Goal: Task Accomplishment & Management: Use online tool/utility

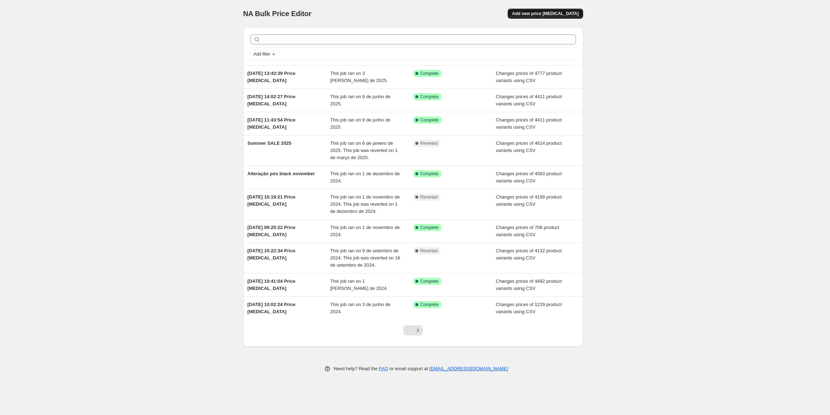
click at [538, 11] on span "Add new price [MEDICAL_DATA]" at bounding box center [545, 14] width 67 height 6
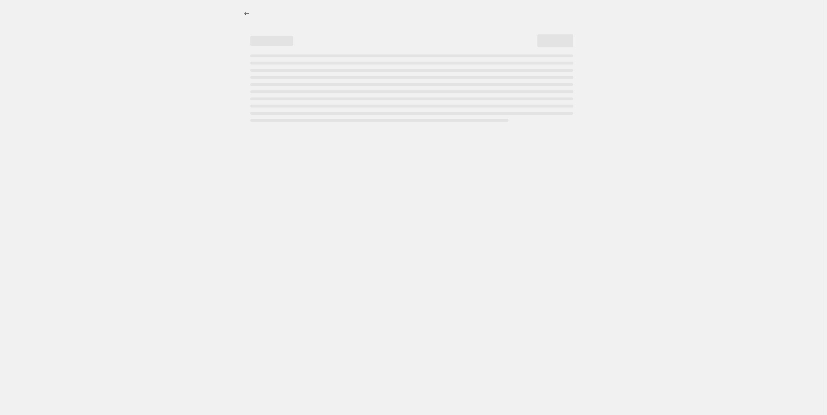
select select "percentage"
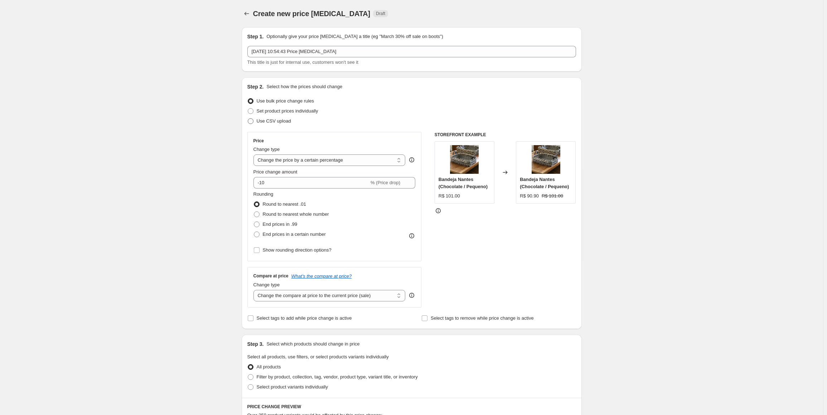
click at [273, 119] on span "Use CSV upload" at bounding box center [274, 120] width 34 height 5
click at [248, 118] on input "Use CSV upload" at bounding box center [248, 118] width 0 height 0
radio input "true"
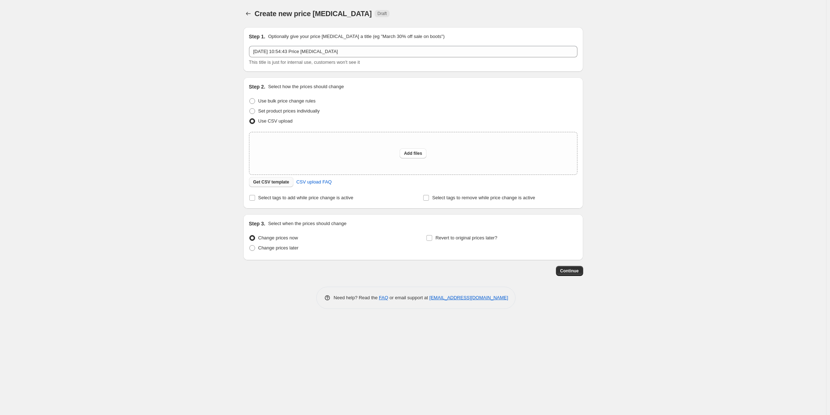
click at [275, 183] on span "Get CSV template" at bounding box center [271, 182] width 36 height 6
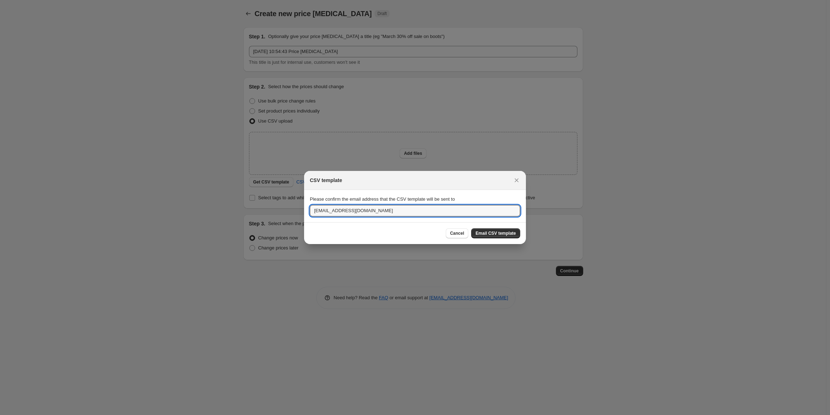
drag, startPoint x: 341, startPoint y: 211, endPoint x: 244, endPoint y: 203, distance: 98.1
click at [251, 414] on div "CSV template Please confirm the email address that the CSV template will be sen…" at bounding box center [415, 415] width 830 height 0
type input "felipe@balai.com.br"
click at [500, 232] on span "Email CSV template" at bounding box center [496, 233] width 40 height 6
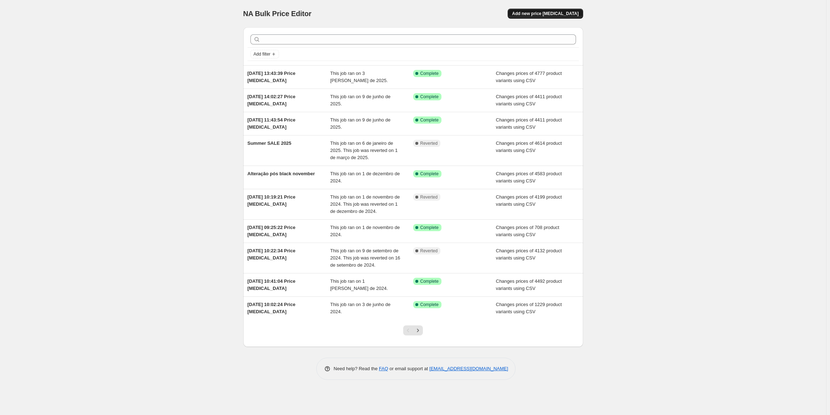
click at [544, 11] on span "Add new price [MEDICAL_DATA]" at bounding box center [545, 14] width 67 height 6
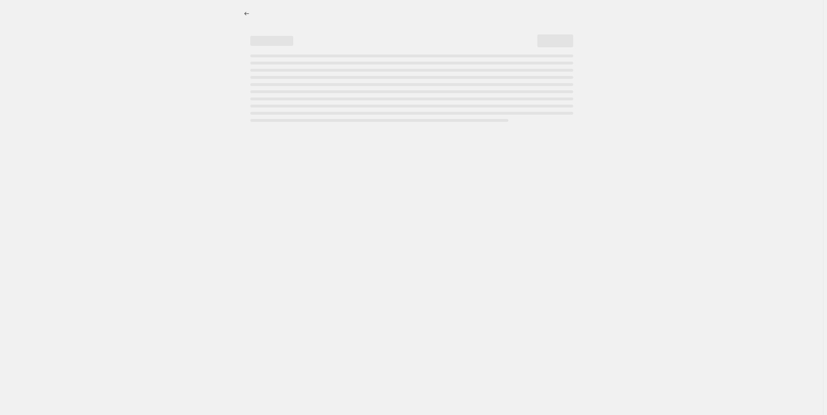
select select "percentage"
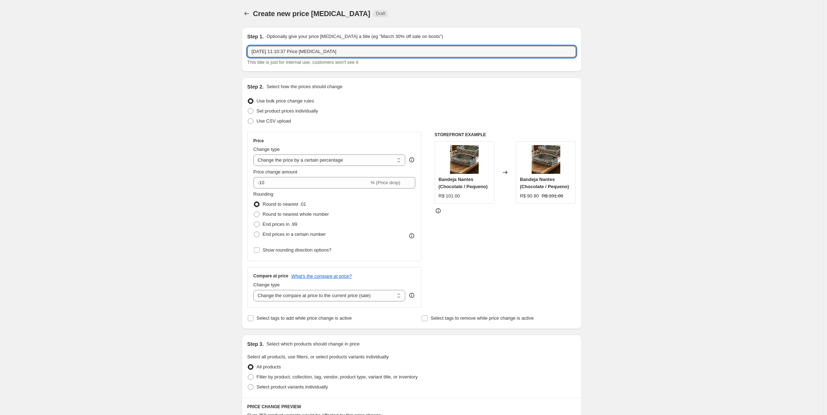
drag, startPoint x: 356, startPoint y: 51, endPoint x: 142, endPoint y: 50, distance: 214.4
click at [156, 51] on div "Create new price change job. This page is ready Create new price change job Dra…" at bounding box center [411, 358] width 823 height 716
type input "Semana do cliente"
click at [258, 119] on span "Use CSV upload" at bounding box center [274, 120] width 34 height 5
click at [248, 118] on input "Use CSV upload" at bounding box center [248, 118] width 0 height 0
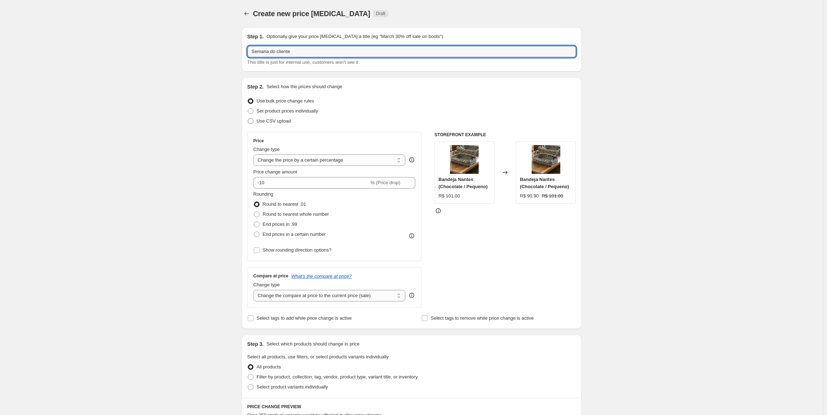
radio input "true"
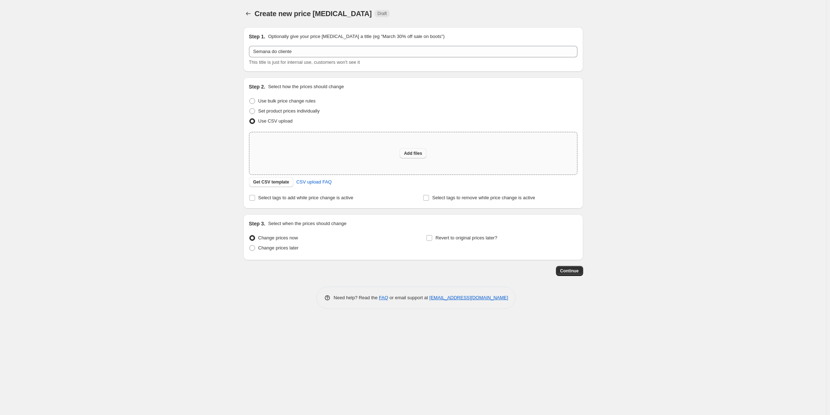
click at [406, 152] on span "Add files" at bounding box center [413, 153] width 18 height 6
type input "C:\fakepath\csv_template_user_31023 (1).csv"
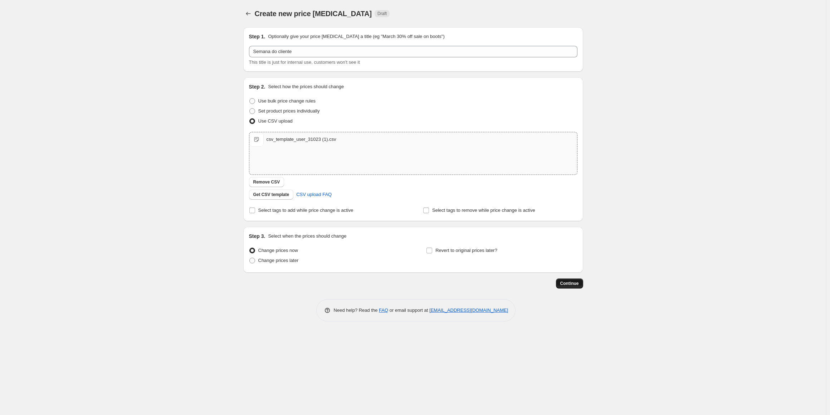
click at [569, 286] on span "Continue" at bounding box center [570, 283] width 19 height 6
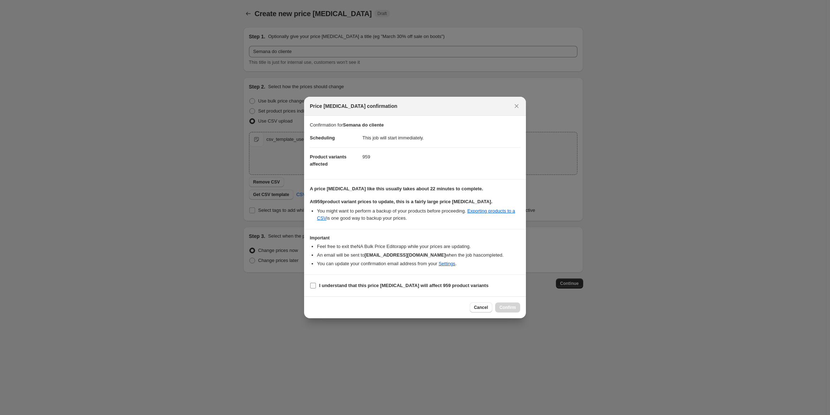
click at [331, 283] on b "I understand that this price change job will affect 959 product variants" at bounding box center [403, 284] width 169 height 5
click at [316, 283] on input "I understand that this price change job will affect 959 product variants" at bounding box center [313, 285] width 6 height 6
checkbox input "true"
click at [509, 309] on span "Confirm" at bounding box center [508, 307] width 16 height 6
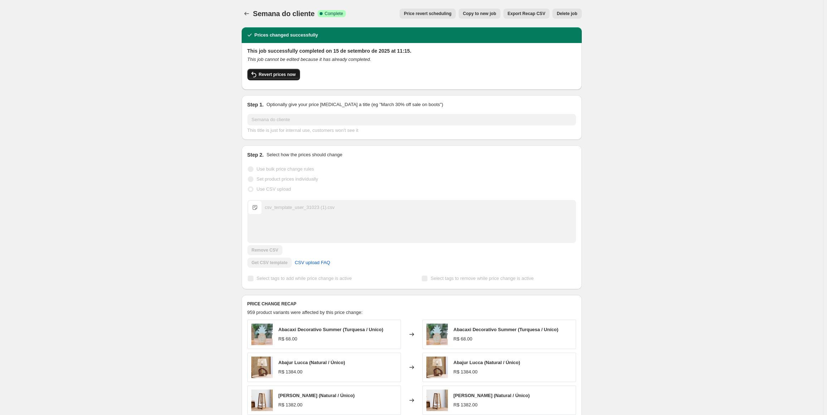
click at [281, 78] on button "Revert prices now" at bounding box center [273, 74] width 53 height 11
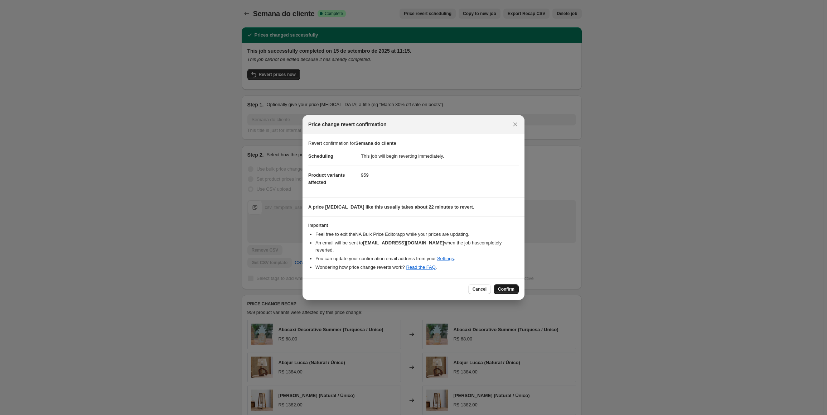
click at [504, 284] on button "Confirm" at bounding box center [506, 289] width 25 height 10
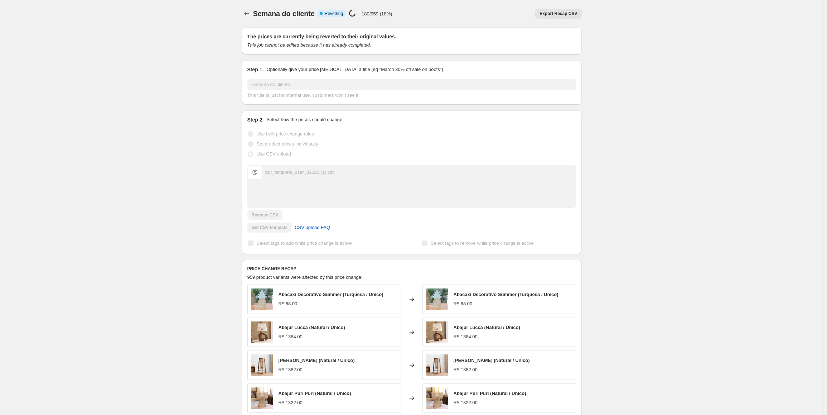
click at [125, 10] on div "Semana do cliente. This page is ready Semana do cliente Info Partially complete…" at bounding box center [411, 281] width 823 height 562
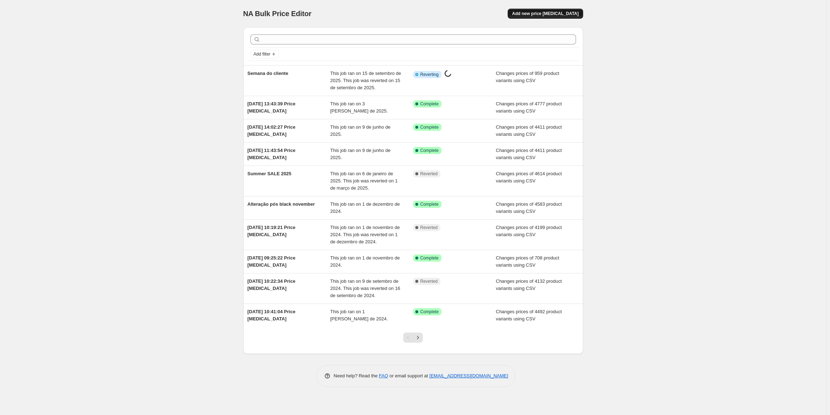
click at [564, 12] on span "Add new price [MEDICAL_DATA]" at bounding box center [545, 14] width 67 height 6
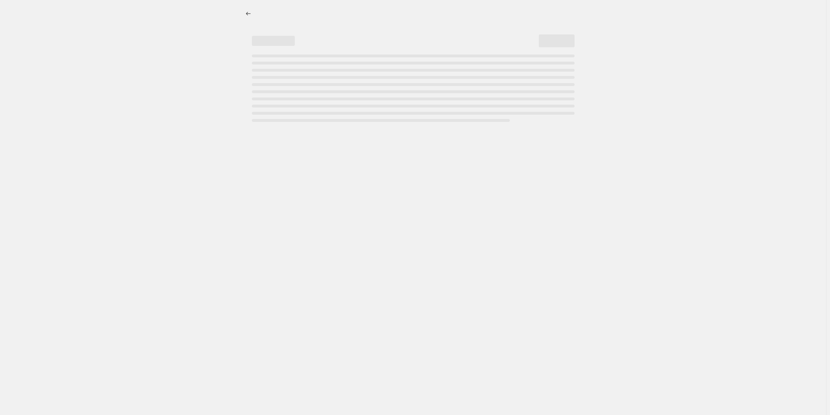
select select "percentage"
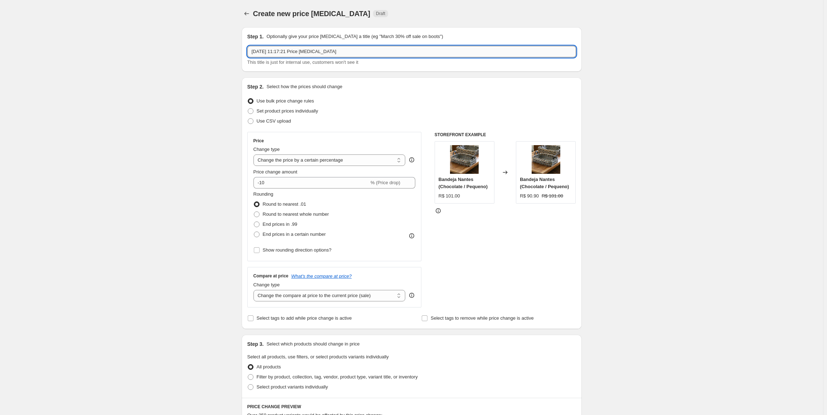
click at [316, 50] on input "15/09/2025, 11:17:21 Price change job" at bounding box center [411, 51] width 329 height 11
type input "Semana do Cliente 2025"
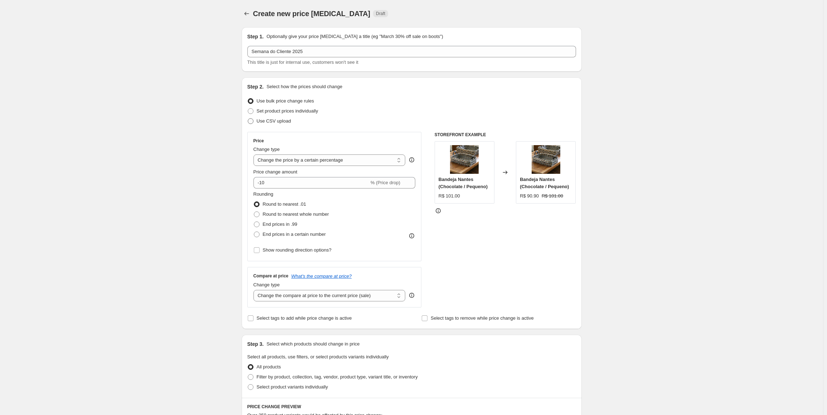
click at [273, 123] on span "Use CSV upload" at bounding box center [274, 120] width 34 height 5
click at [248, 118] on input "Use CSV upload" at bounding box center [248, 118] width 0 height 0
radio input "true"
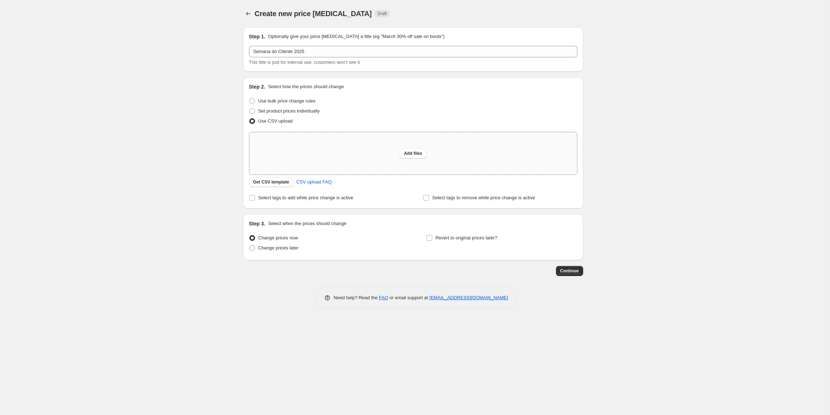
click at [392, 145] on div "Add files" at bounding box center [413, 153] width 328 height 42
type input "C:\fakepath\csv_template_user_31023 (1).csv"
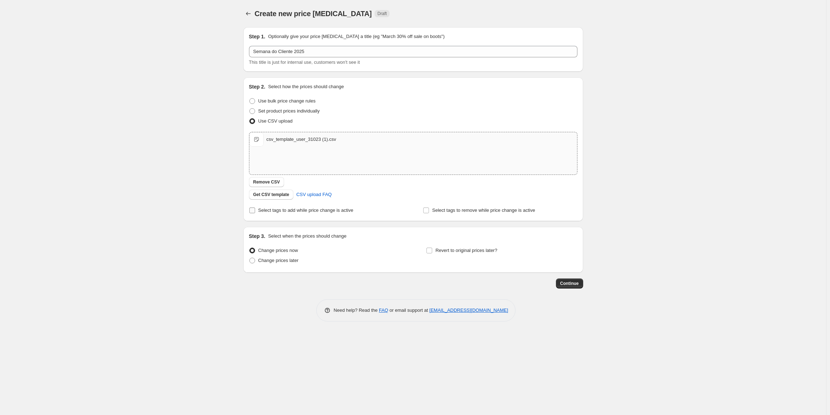
click at [250, 209] on input "Select tags to add while price change is active" at bounding box center [252, 210] width 6 height 6
checkbox input "true"
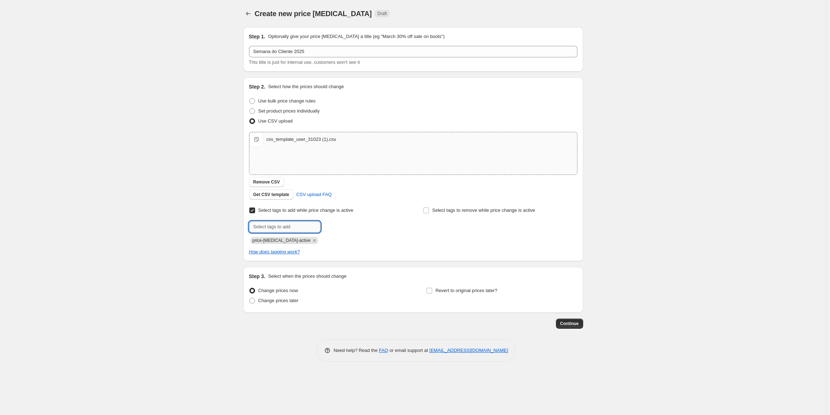
click at [299, 225] on input "text" at bounding box center [285, 226] width 72 height 11
type input "semana-do-cliente"
click at [359, 226] on span "semana-do-cl..." at bounding box center [351, 225] width 31 height 5
click at [568, 324] on span "Continue" at bounding box center [570, 323] width 19 height 6
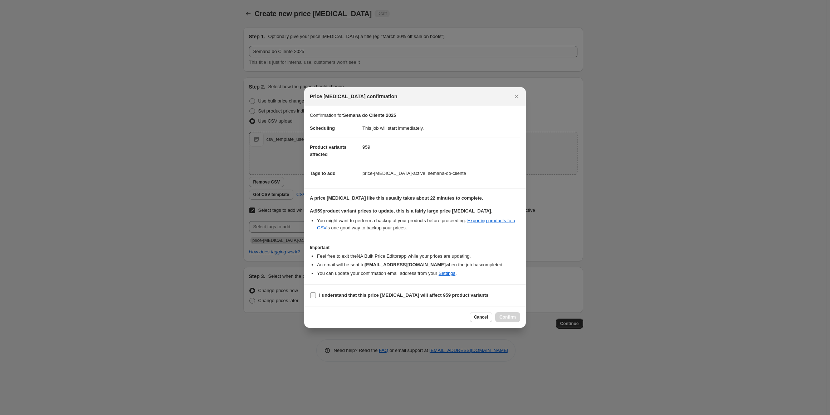
click at [325, 291] on span "I understand that this price change job will affect 959 product variants" at bounding box center [403, 294] width 169 height 7
click at [316, 292] on input "I understand that this price change job will affect 959 product variants" at bounding box center [313, 295] width 6 height 6
checkbox input "true"
click at [508, 314] on span "Confirm" at bounding box center [508, 317] width 16 height 6
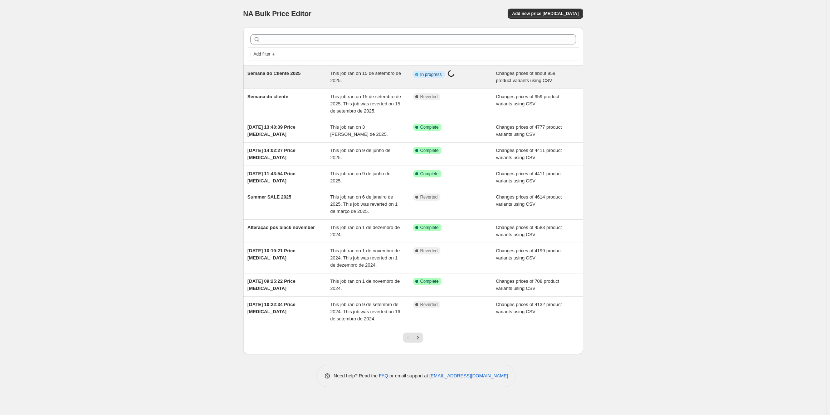
click at [285, 79] on div "Semana do Cliente 2025" at bounding box center [289, 77] width 83 height 14
